Goal: Find specific page/section: Find specific page/section

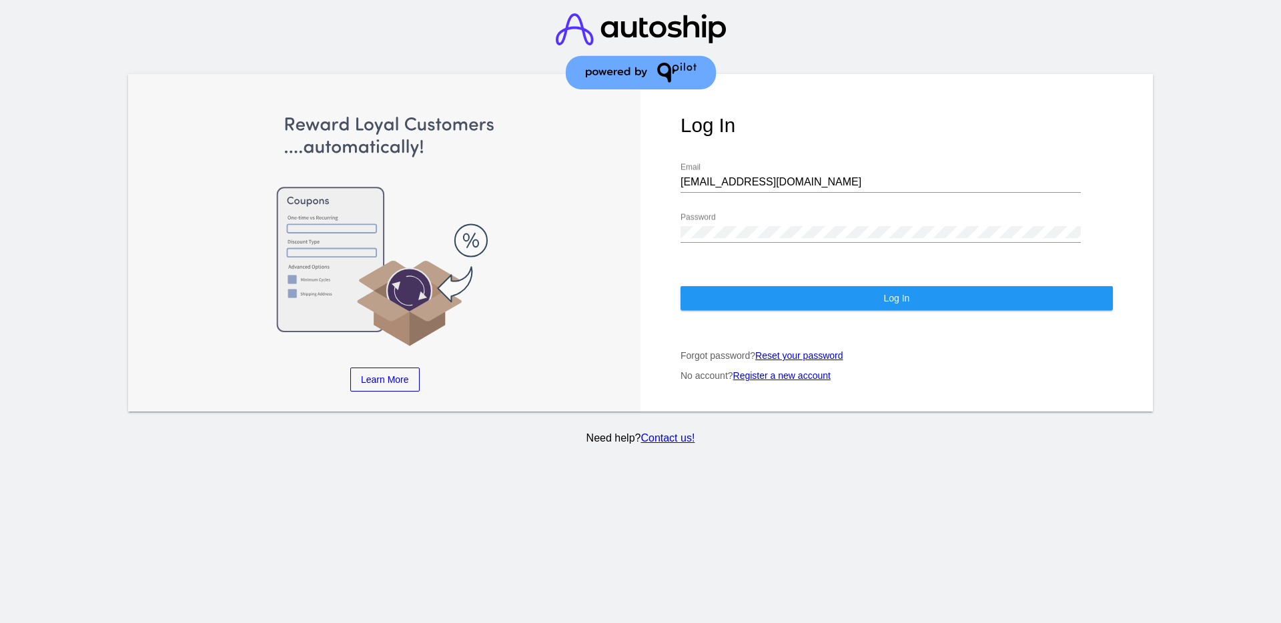
click at [804, 190] on div "[EMAIL_ADDRESS][DOMAIN_NAME] Email" at bounding box center [881, 178] width 400 height 30
drag, startPoint x: 807, startPoint y: 179, endPoint x: 634, endPoint y: 171, distance: 173.0
click at [634, 171] on div "Learn More Learn How Learn More Learn How Learn More Learn How ‹ › Log In [EMAI…" at bounding box center [640, 243] width 1025 height 338
paste input "[EMAIL_ADDRESS][DOMAIN_NAME]"
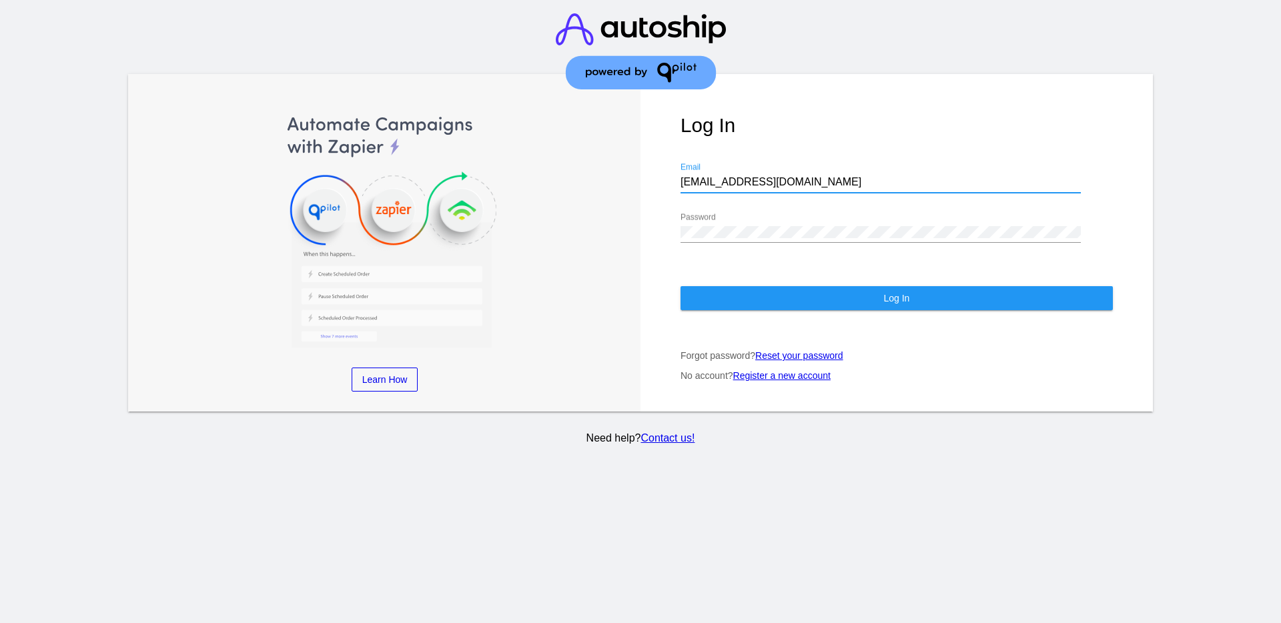
type input "[EMAIL_ADDRESS][DOMAIN_NAME]"
click at [639, 224] on div "Learn More Learn How Learn More Learn How Learn More Learn How ‹ › Log In [EMAI…" at bounding box center [640, 243] width 1025 height 338
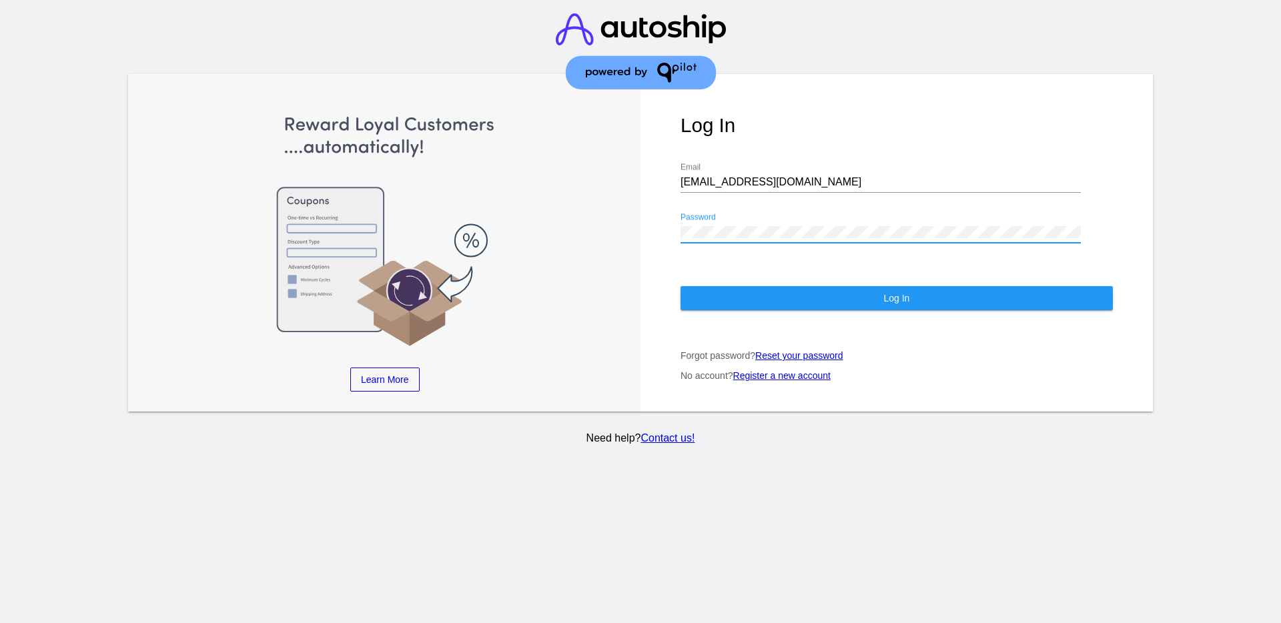
click at [707, 292] on button "Log In" at bounding box center [897, 298] width 432 height 24
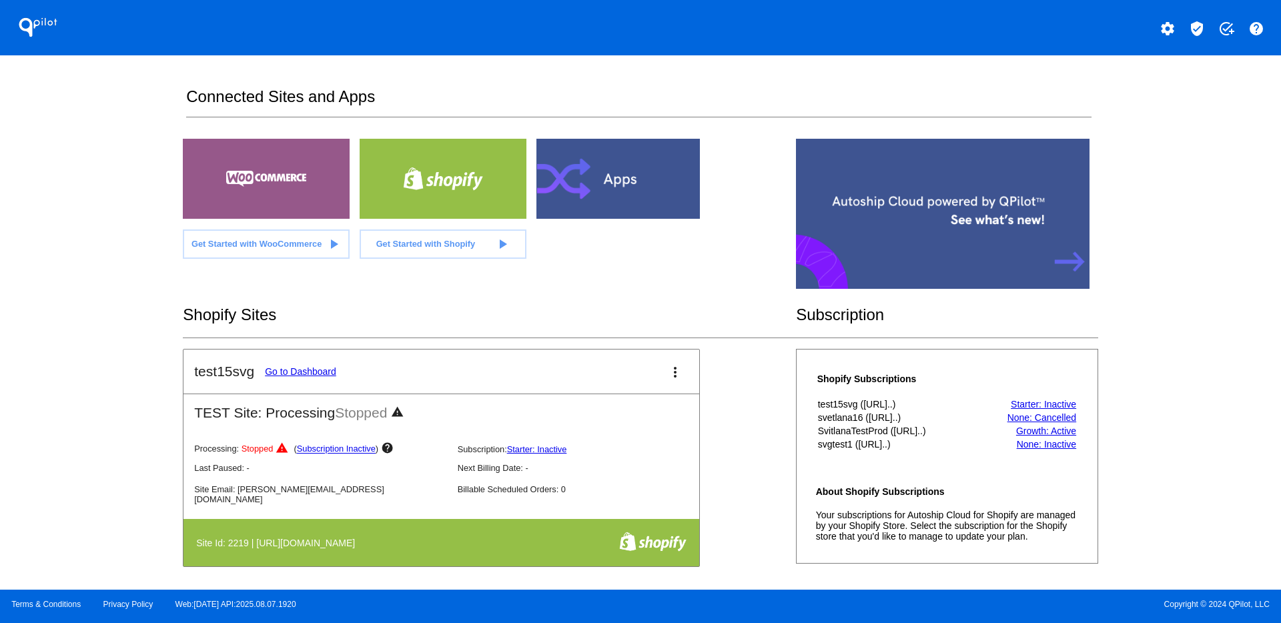
click at [1194, 27] on mat-icon "verified_user" at bounding box center [1197, 29] width 16 height 16
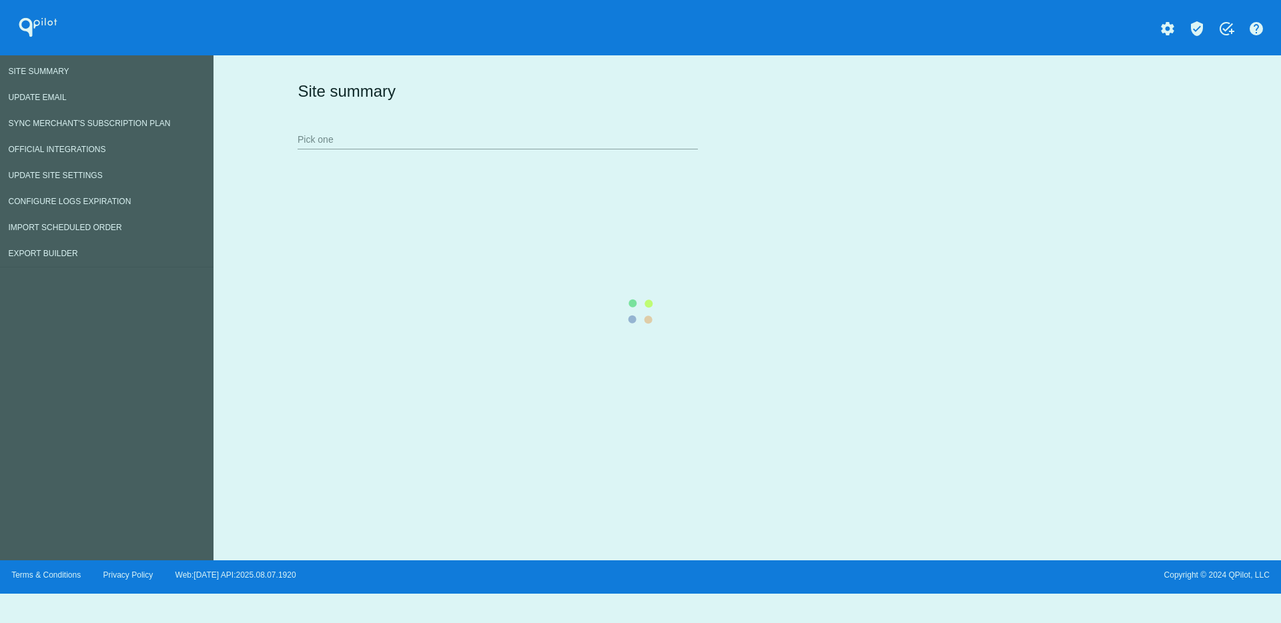
click at [502, 139] on div "Site summary Pick one" at bounding box center [744, 115] width 900 height 92
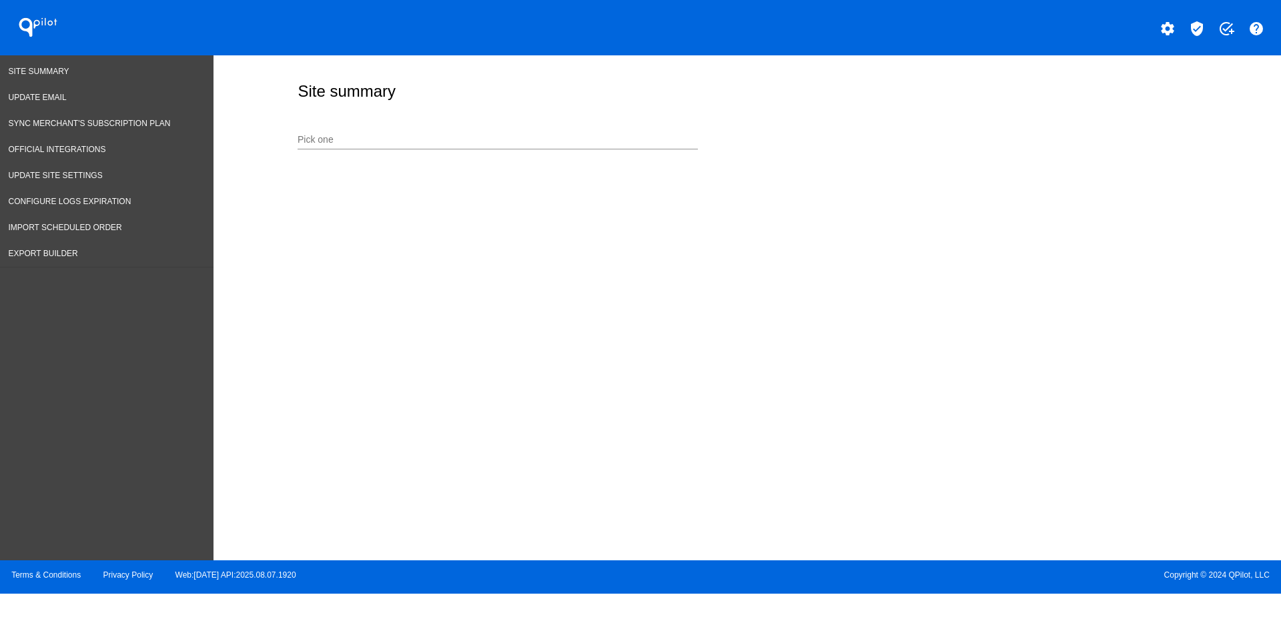
click at [536, 161] on div "Site summary Pick one" at bounding box center [748, 304] width 1068 height 498
click at [536, 140] on input "Pick one" at bounding box center [498, 140] width 400 height 11
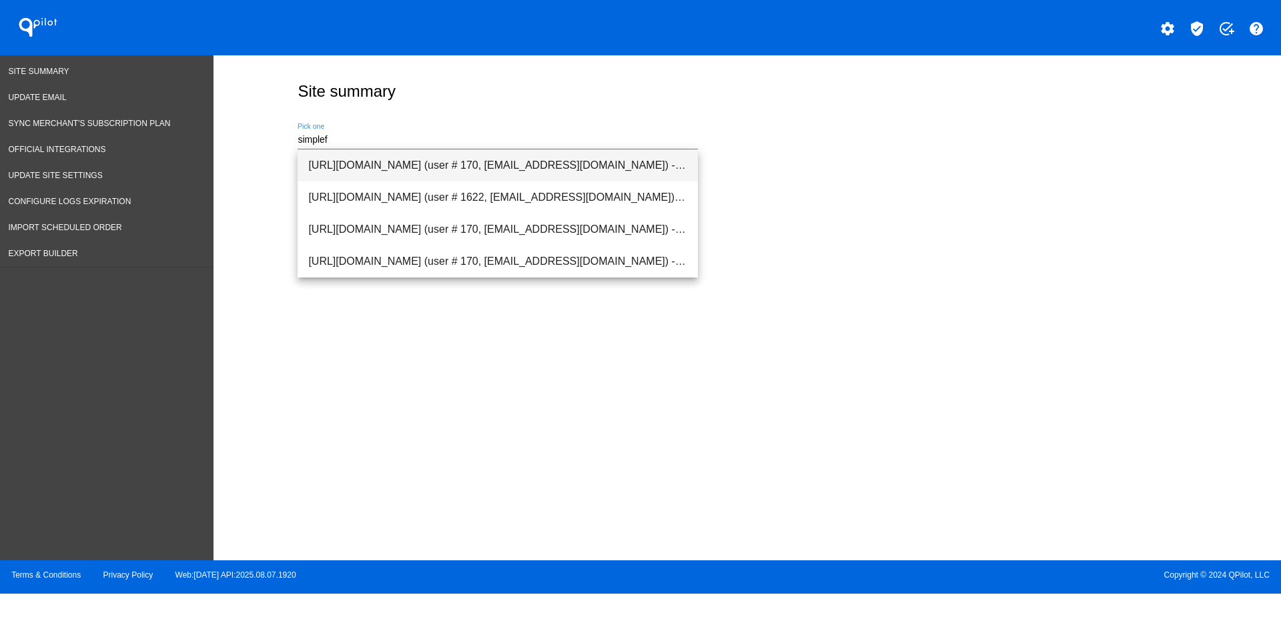
click at [560, 167] on span "[URL][DOMAIN_NAME] (user # 170, [EMAIL_ADDRESS][DOMAIN_NAME]) - Test" at bounding box center [497, 165] width 379 height 32
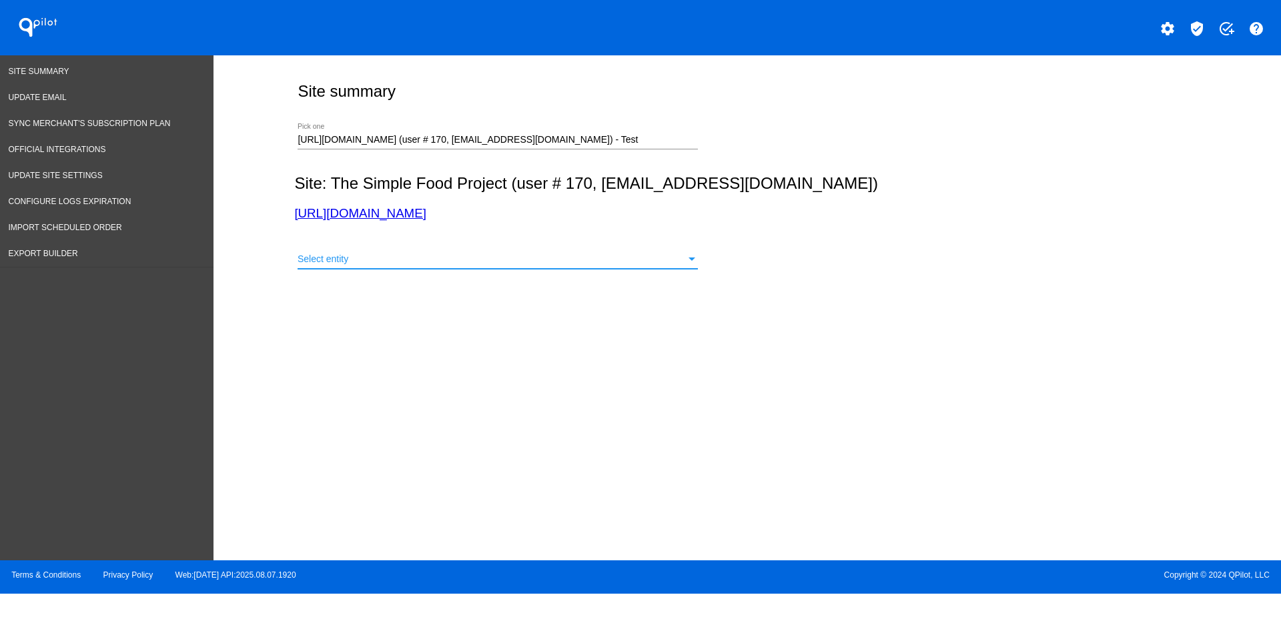
click at [573, 262] on div "Select entity" at bounding box center [492, 259] width 388 height 11
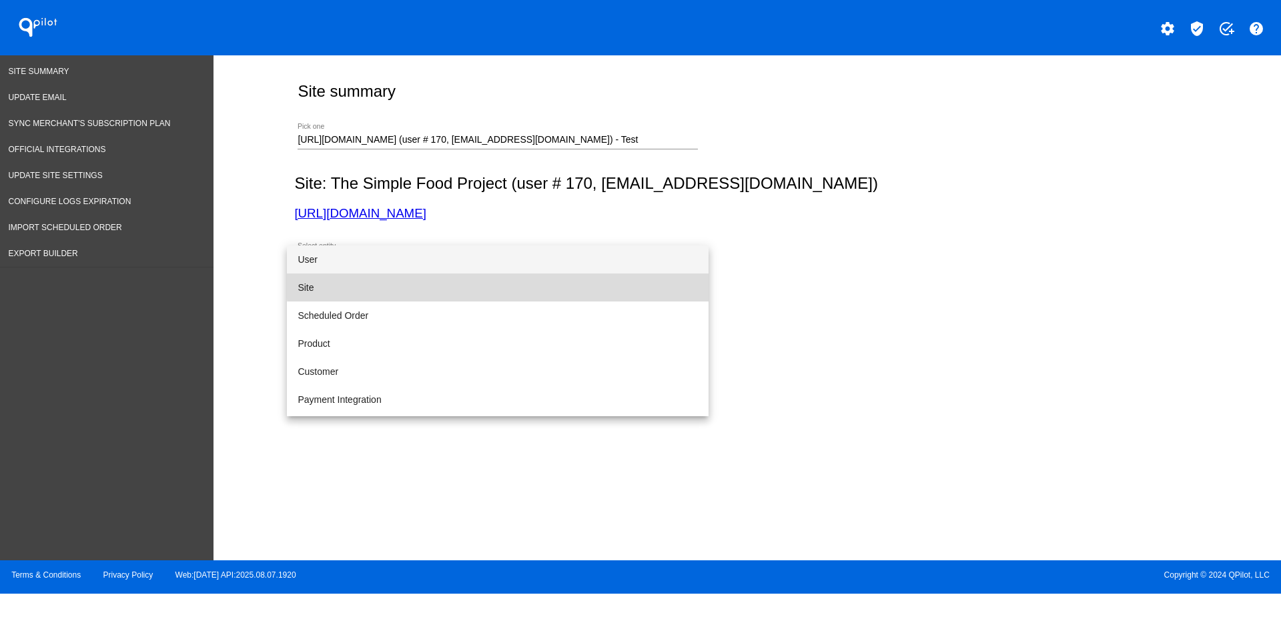
click at [565, 279] on span "Site" at bounding box center [498, 288] width 400 height 28
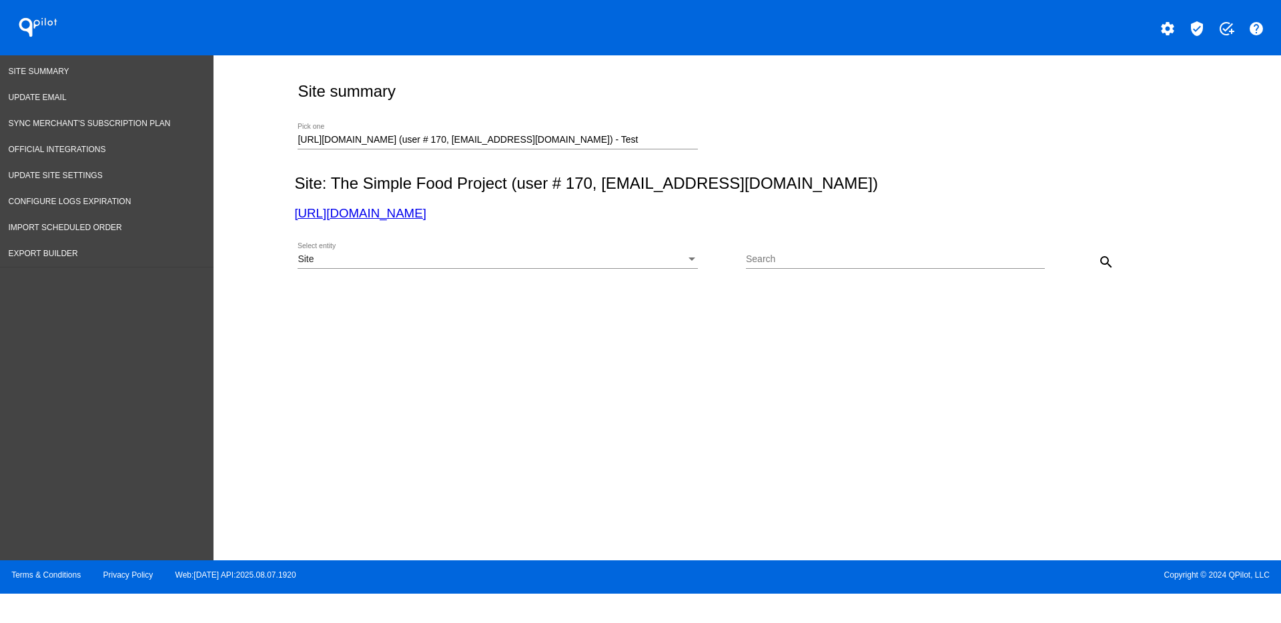
click at [1120, 259] on div "Site Select entity Search search" at bounding box center [744, 257] width 900 height 47
click at [1111, 258] on mat-icon "search" at bounding box center [1106, 262] width 16 height 16
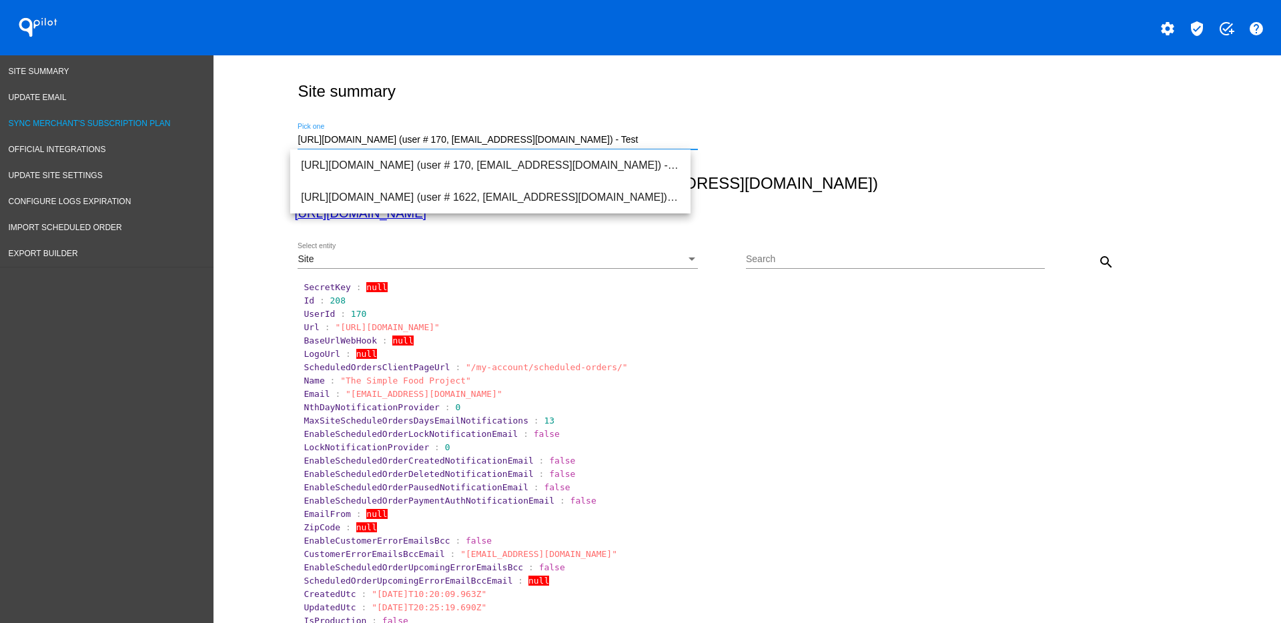
drag, startPoint x: 642, startPoint y: 141, endPoint x: 179, endPoint y: 117, distance: 463.7
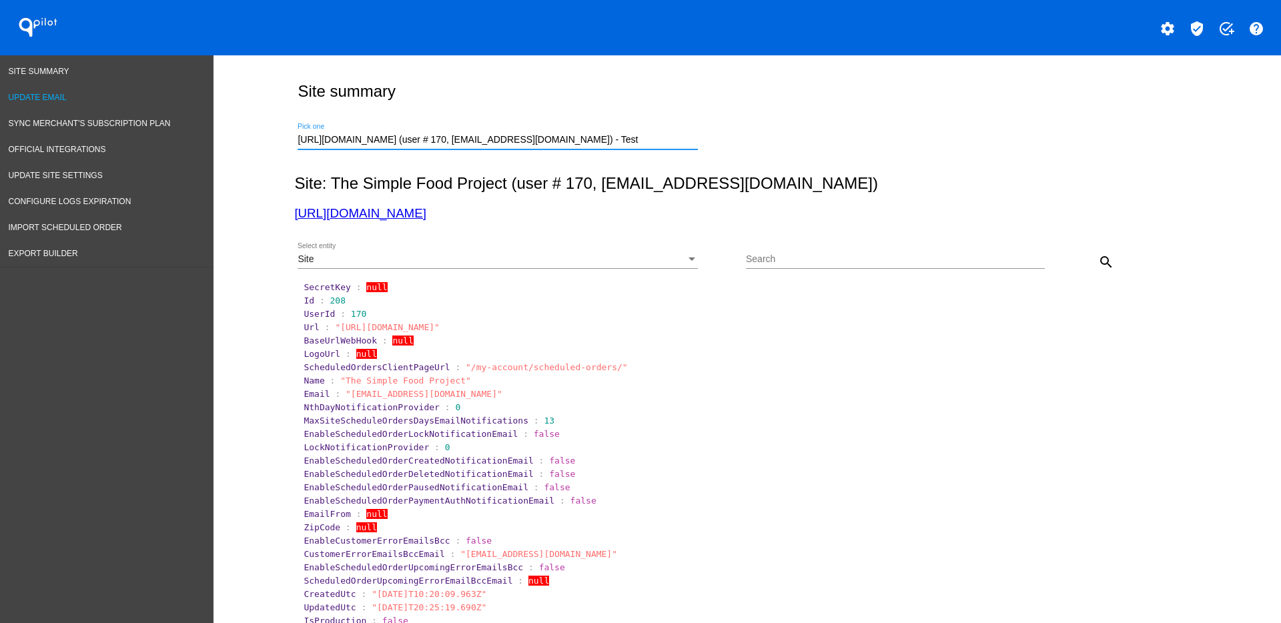
paste input "[DOMAIN_NAME][URL]"
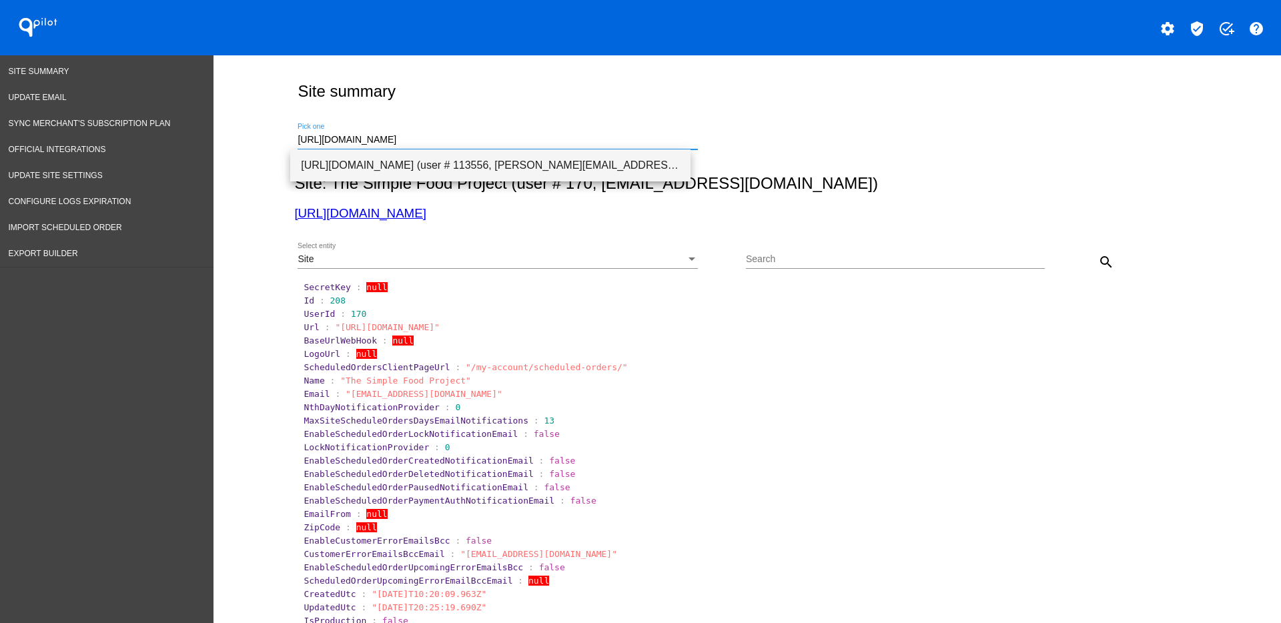
click at [524, 159] on span "[URL][DOMAIN_NAME] (user # 113556, [PERSON_NAME][EMAIL_ADDRESS][DOMAIN_NAME]) -…" at bounding box center [490, 165] width 379 height 32
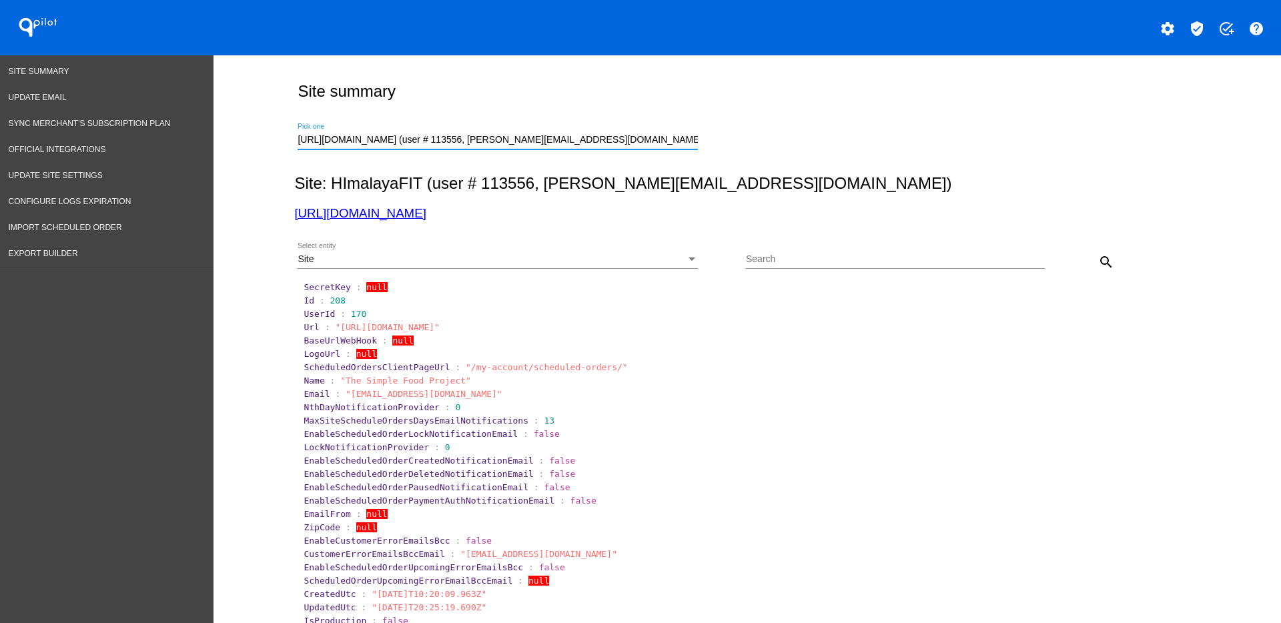
click at [566, 258] on div "Site" at bounding box center [492, 259] width 388 height 11
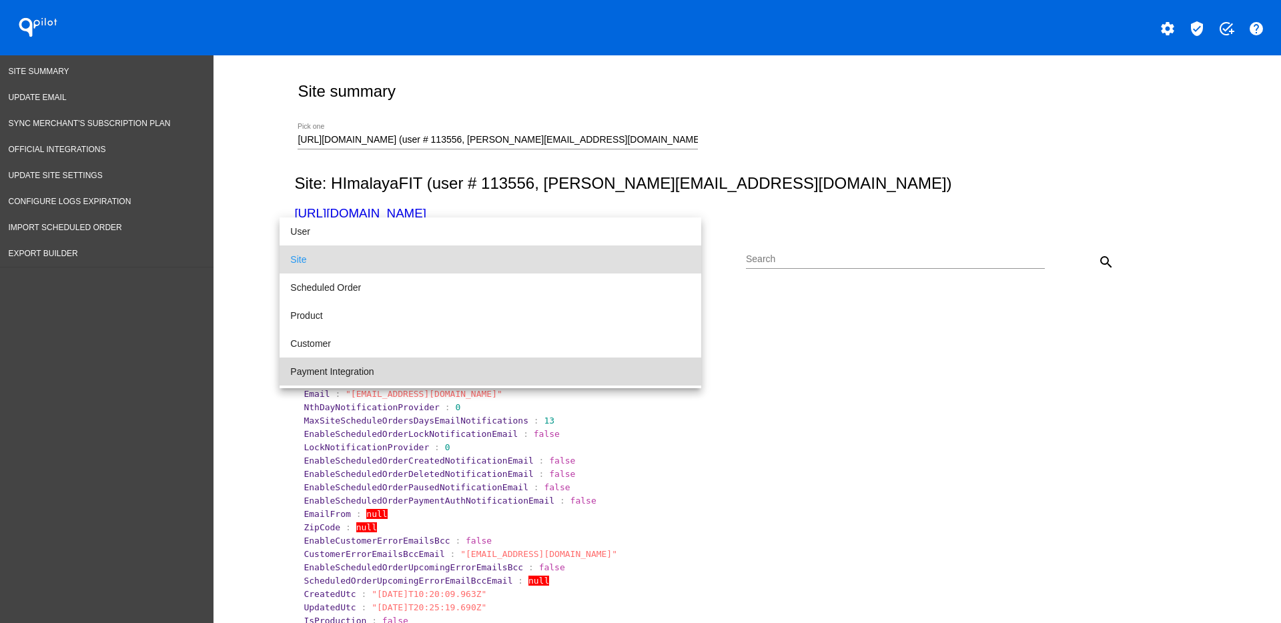
click at [605, 380] on span "Payment Integration" at bounding box center [490, 372] width 400 height 28
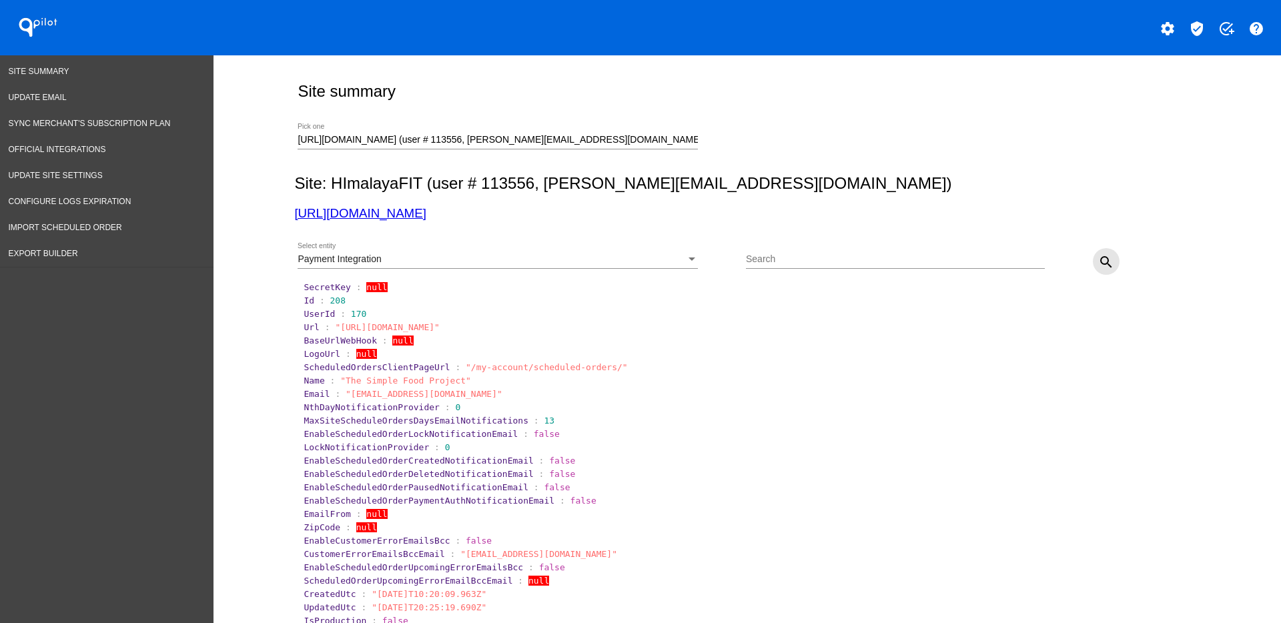
click at [1106, 258] on mat-icon "search" at bounding box center [1106, 262] width 16 height 16
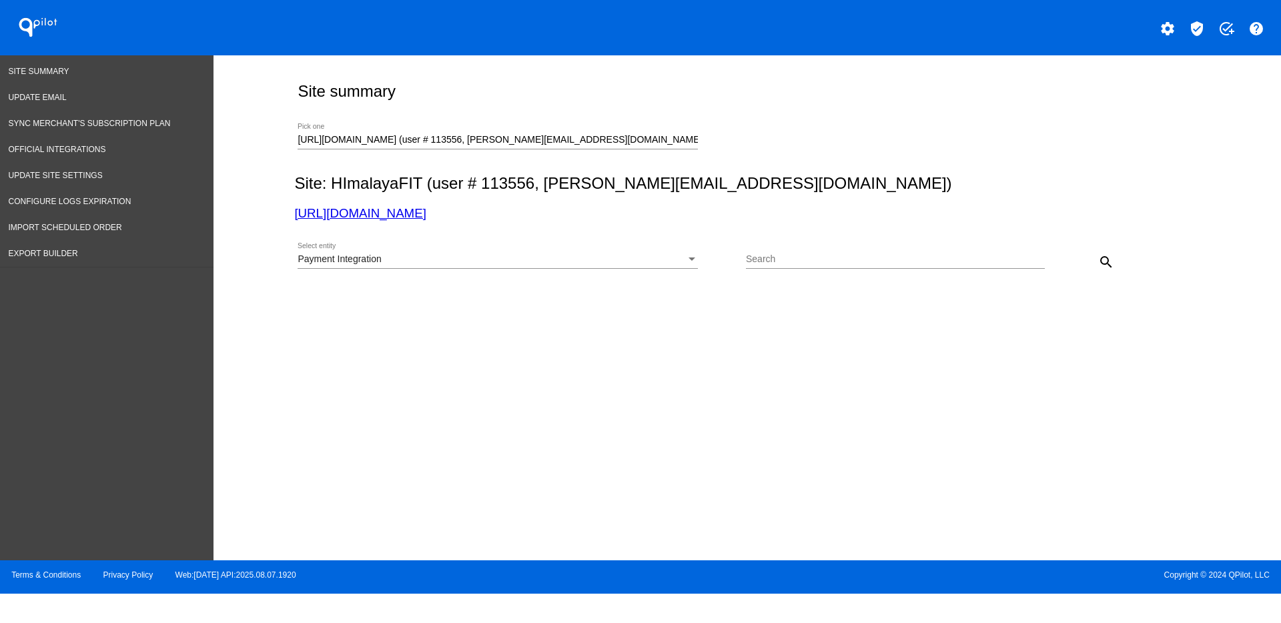
click at [577, 252] on div "Payment Integration Select entity" at bounding box center [498, 256] width 400 height 26
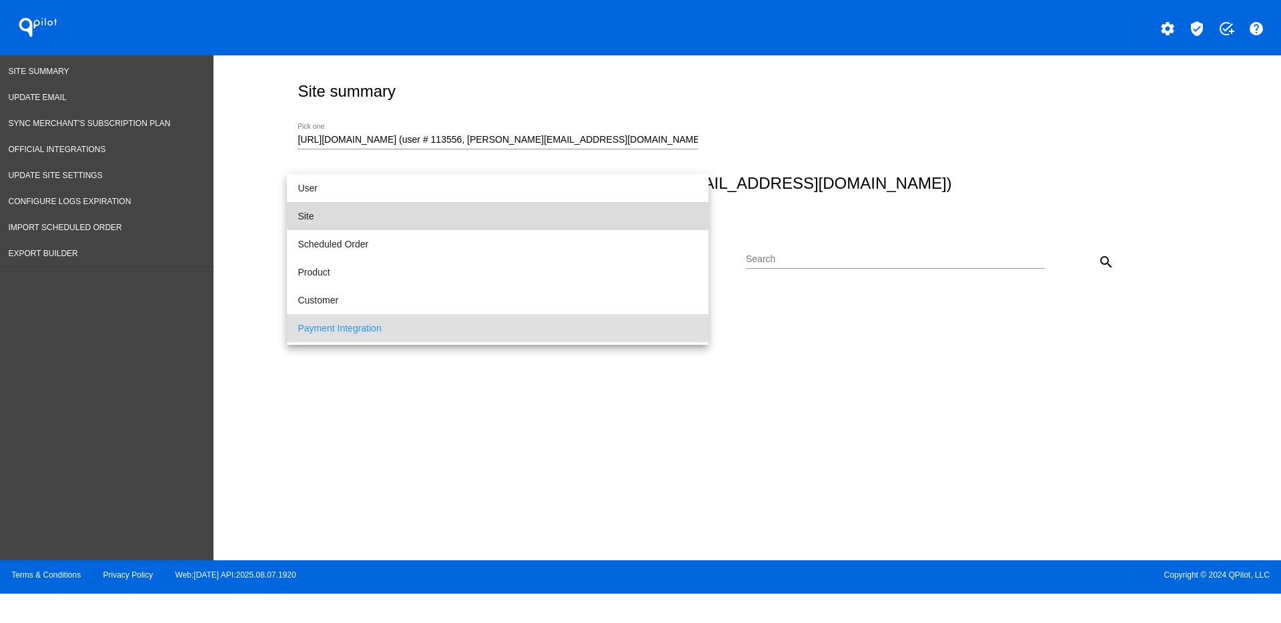
click at [532, 206] on span "Site" at bounding box center [498, 216] width 400 height 28
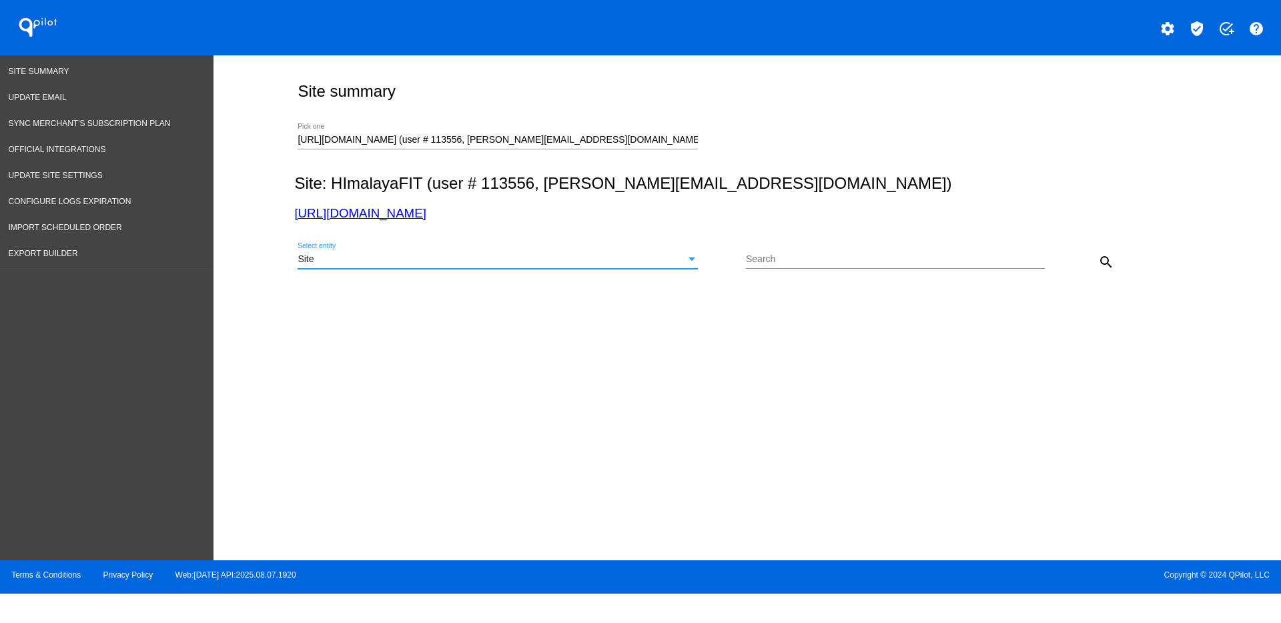
click at [1097, 268] on button "search" at bounding box center [1106, 261] width 27 height 27
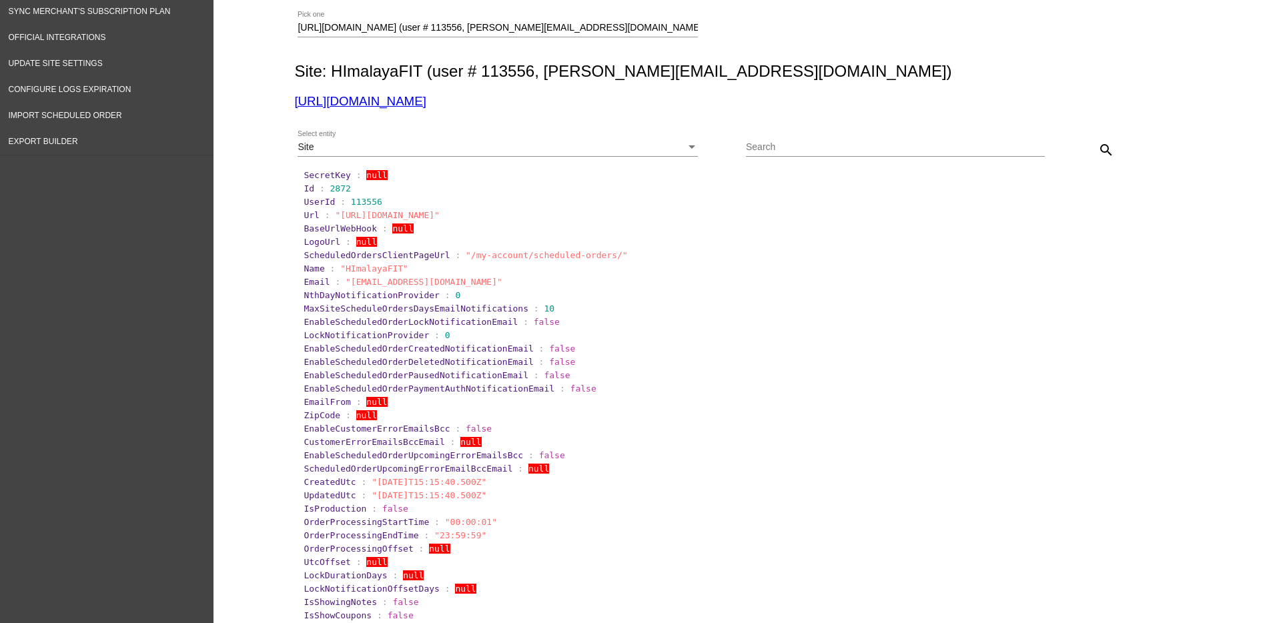
scroll to position [83, 0]
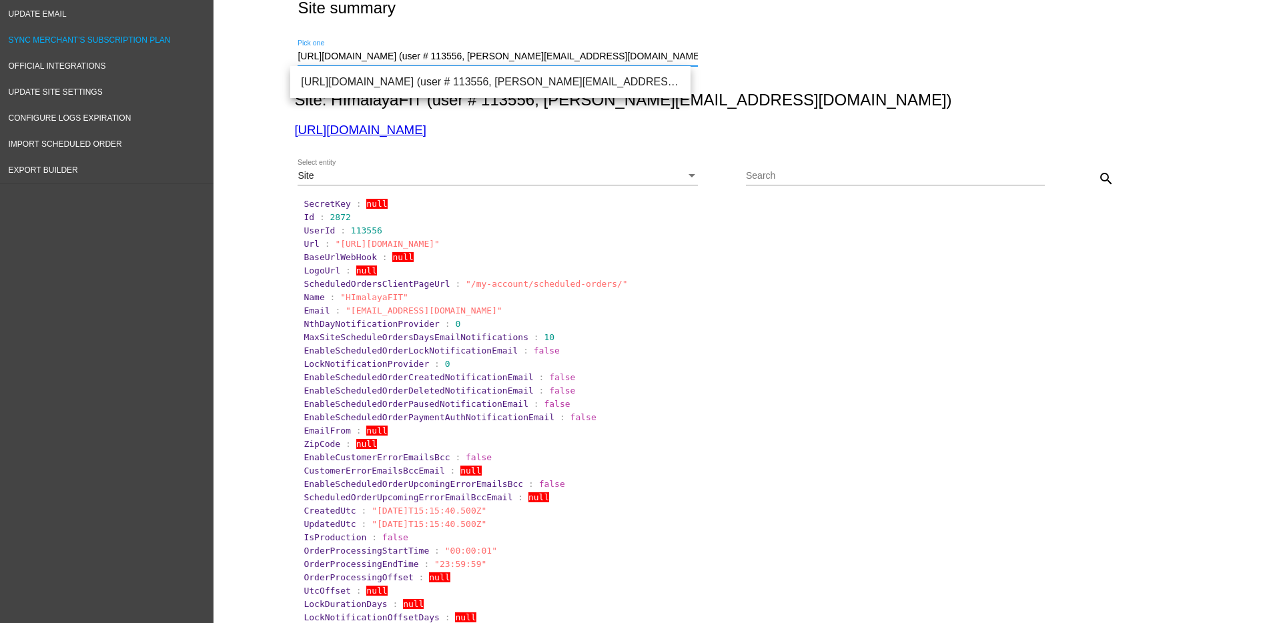
drag, startPoint x: 629, startPoint y: 59, endPoint x: 129, endPoint y: 25, distance: 501.0
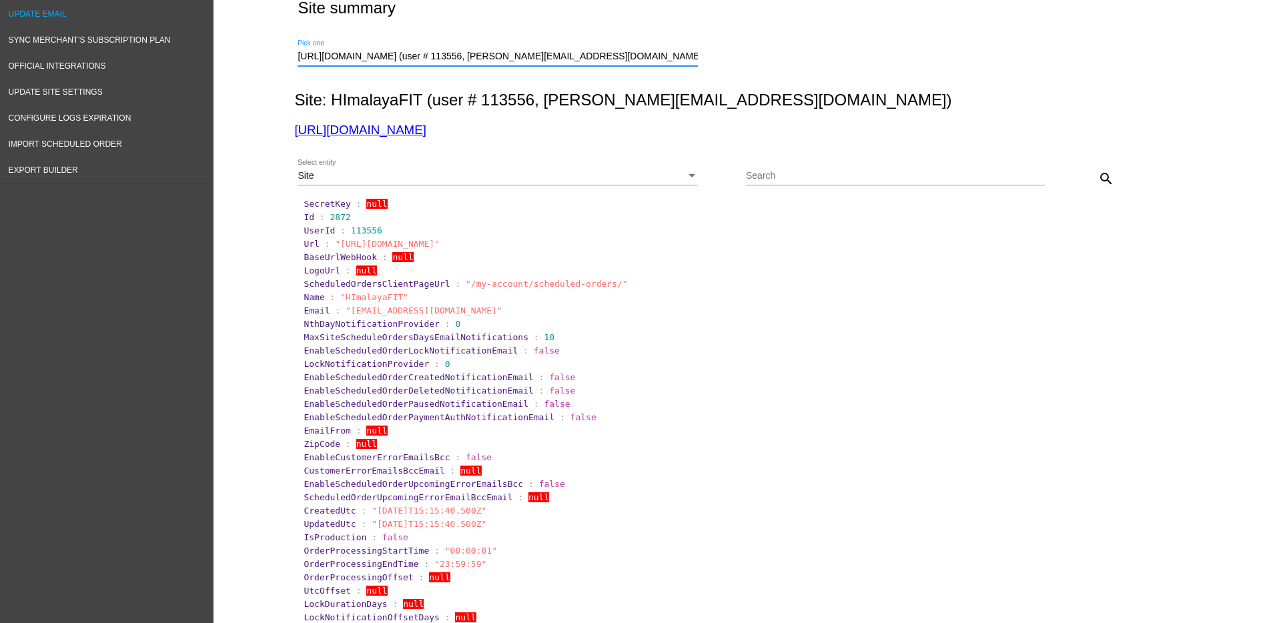
paste input "[DOMAIN_NAME][URL]"
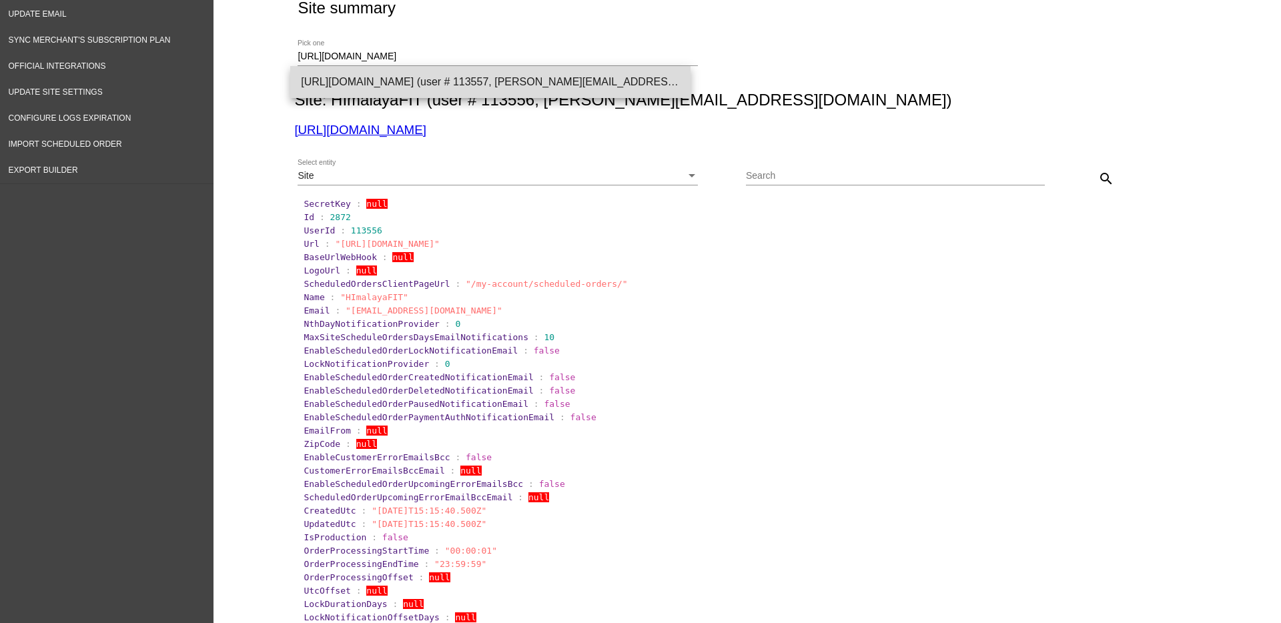
click at [331, 84] on span "[URL][DOMAIN_NAME] (user # 113557, [PERSON_NAME][EMAIL_ADDRESS][DOMAIN_NAME]) -…" at bounding box center [490, 82] width 379 height 32
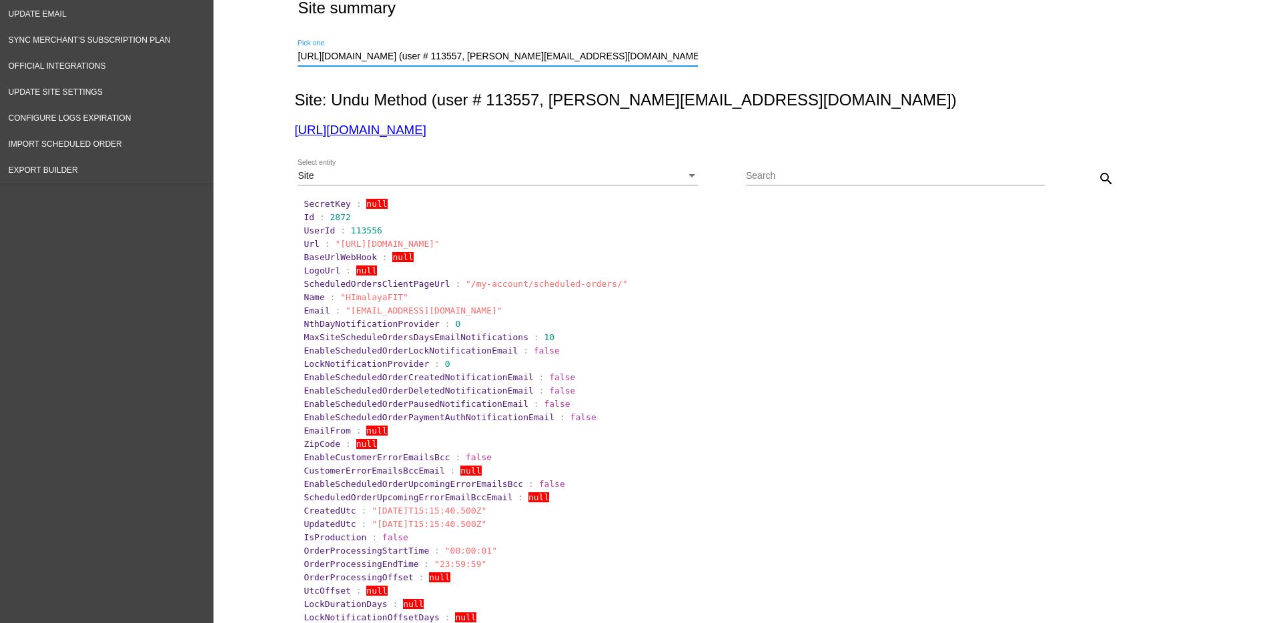
click at [1100, 172] on mat-icon "search" at bounding box center [1106, 179] width 16 height 16
click at [478, 180] on div "Site" at bounding box center [492, 176] width 388 height 11
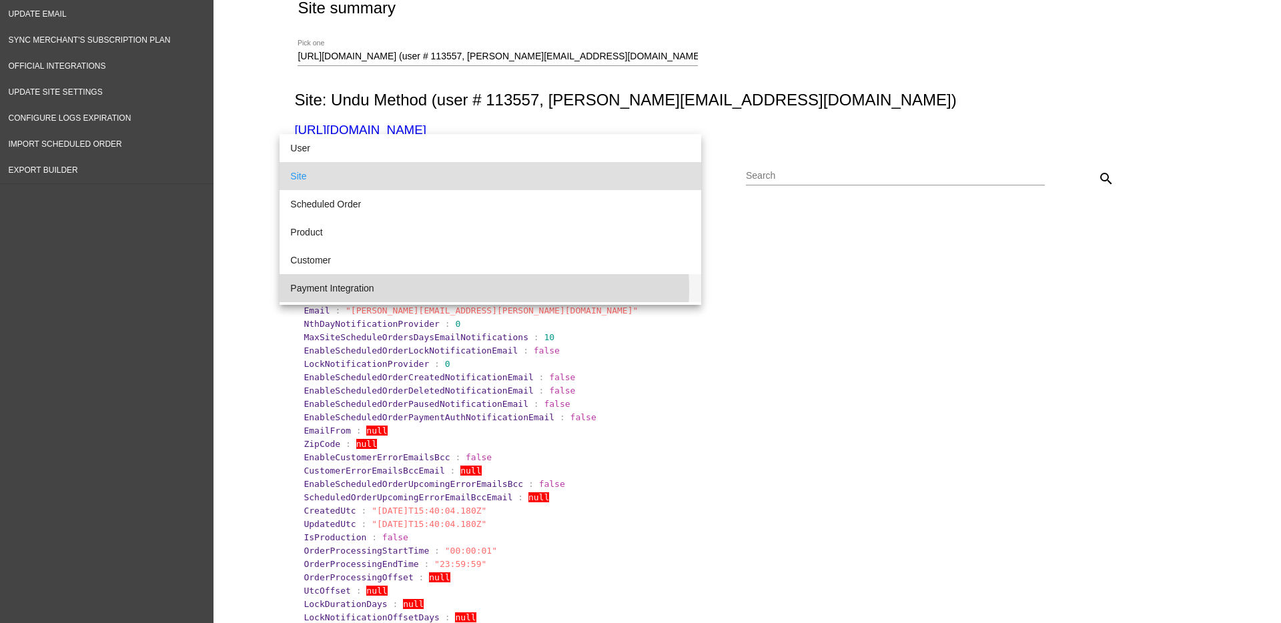
click at [470, 289] on span "Payment Integration" at bounding box center [490, 288] width 400 height 28
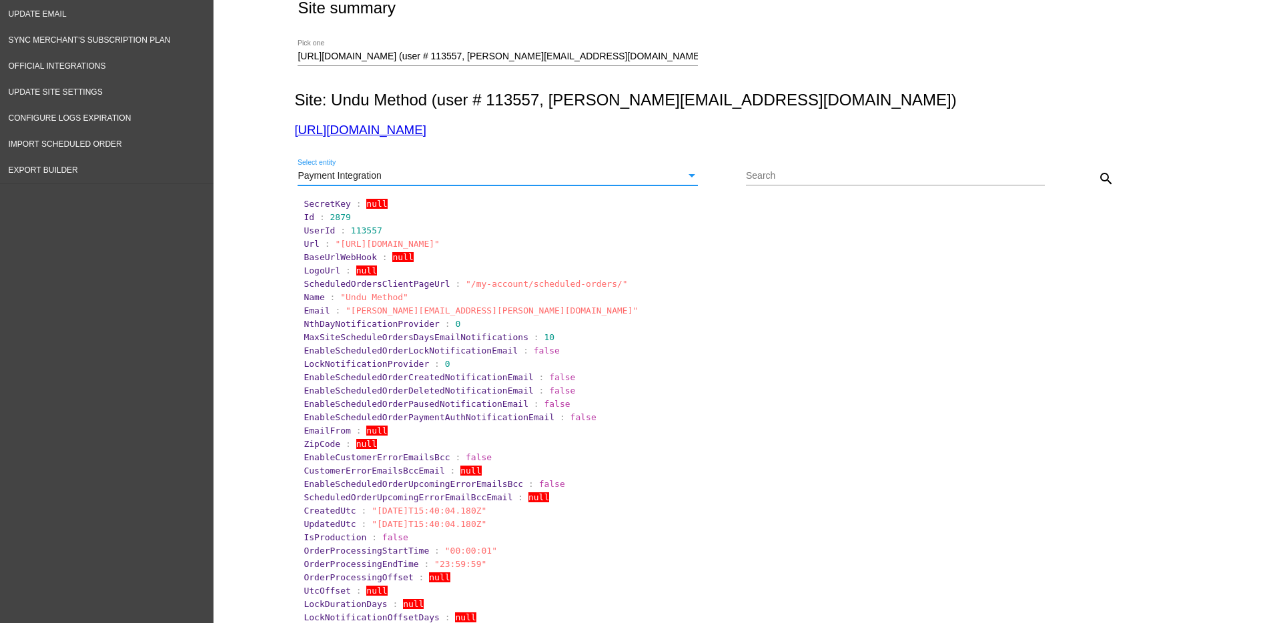
click at [1107, 179] on button "search" at bounding box center [1106, 178] width 27 height 27
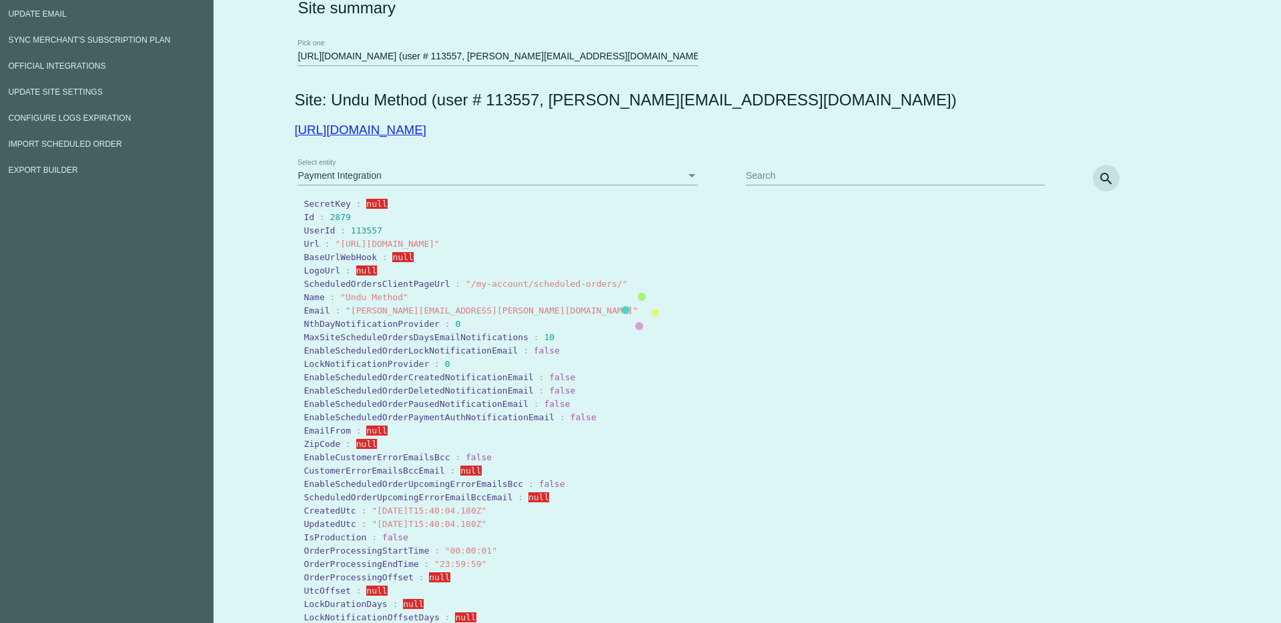
scroll to position [0, 0]
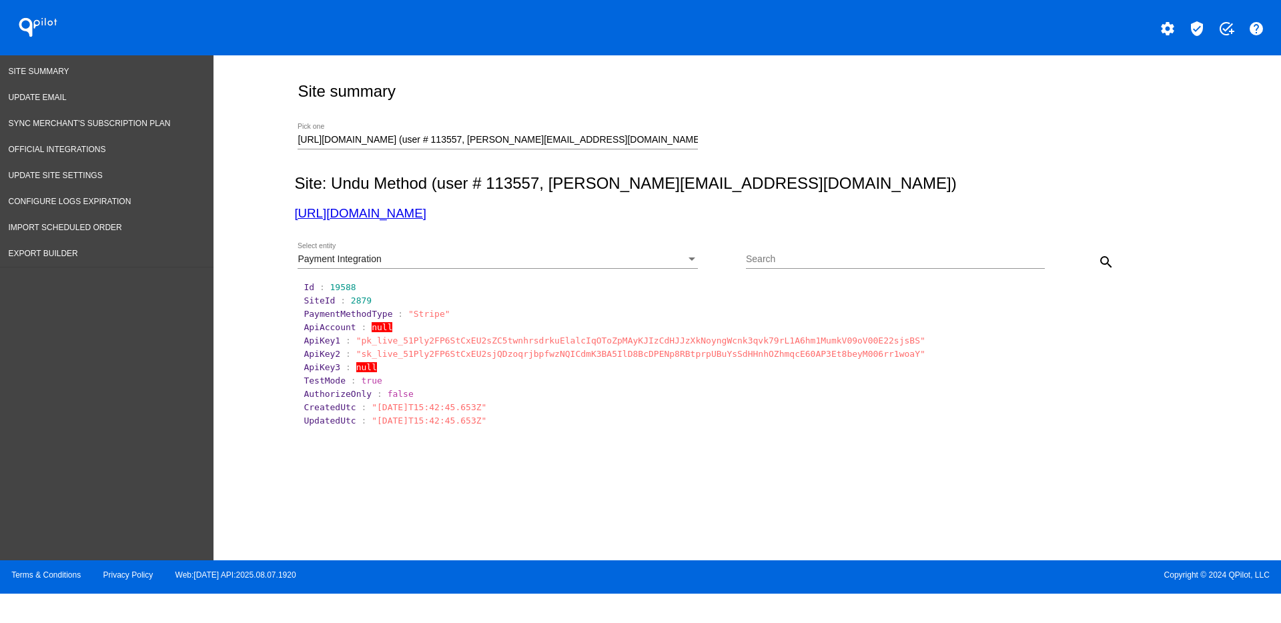
click at [518, 245] on div "Payment Integration Select entity" at bounding box center [498, 256] width 400 height 26
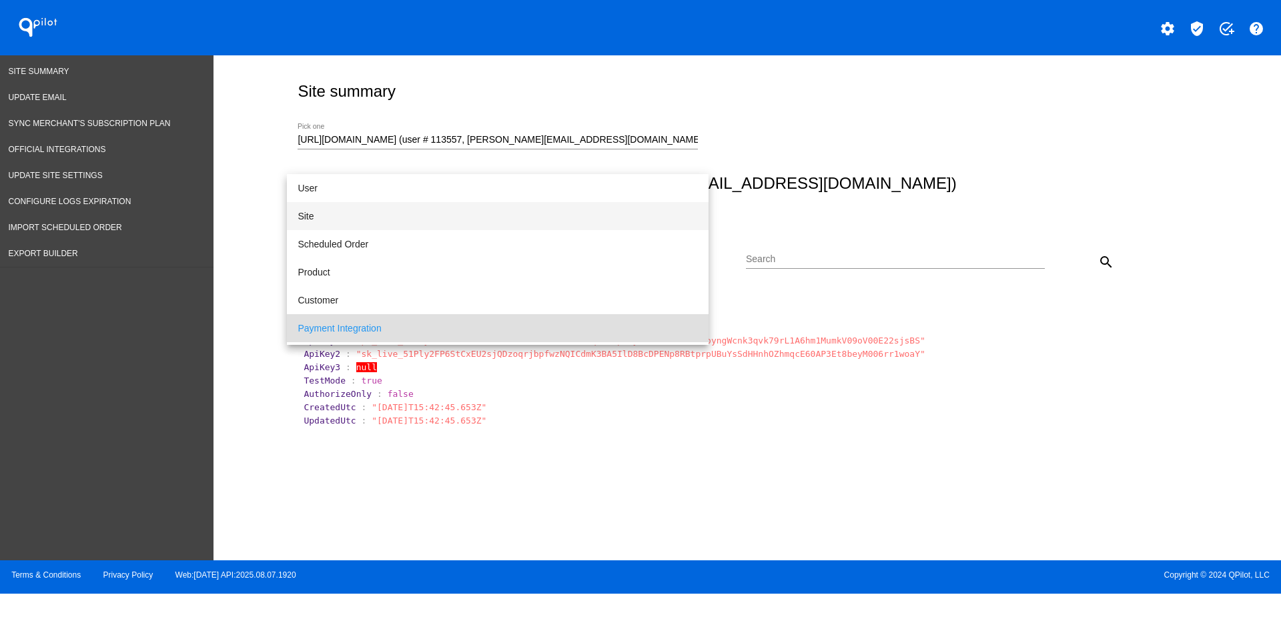
click at [476, 220] on span "Site" at bounding box center [498, 216] width 400 height 28
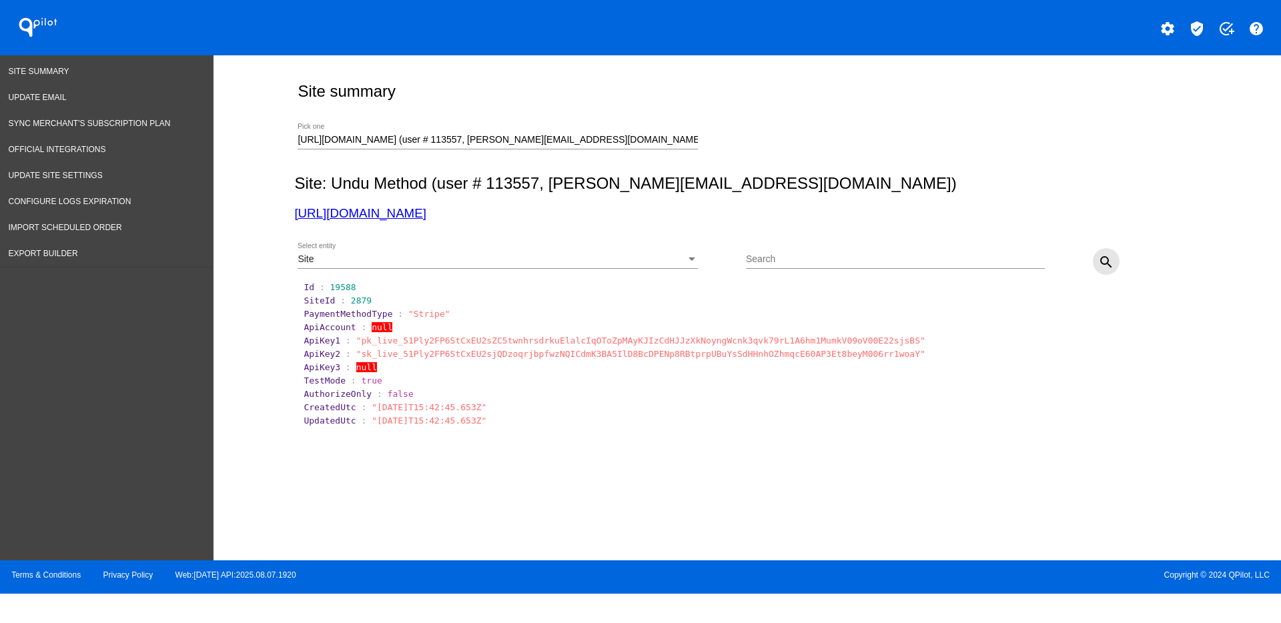
click at [1104, 259] on mat-icon "search" at bounding box center [1106, 262] width 16 height 16
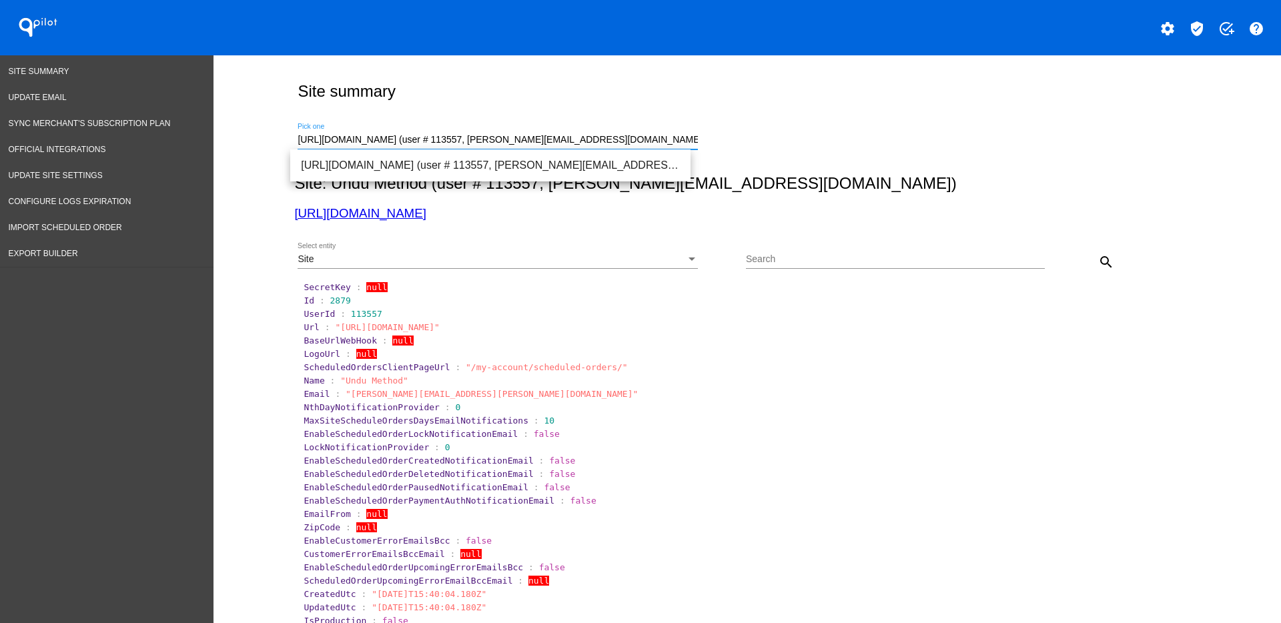
drag, startPoint x: 546, startPoint y: 142, endPoint x: 255, endPoint y: 135, distance: 291.0
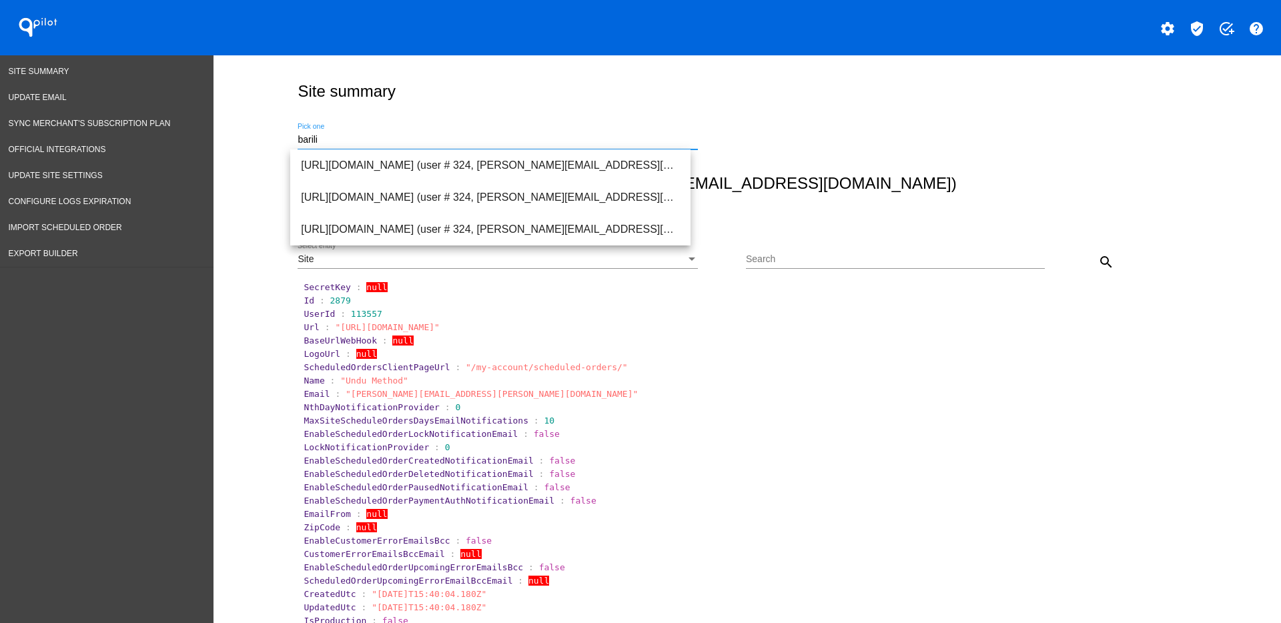
type input "barili"
